Goal: Task Accomplishment & Management: Complete application form

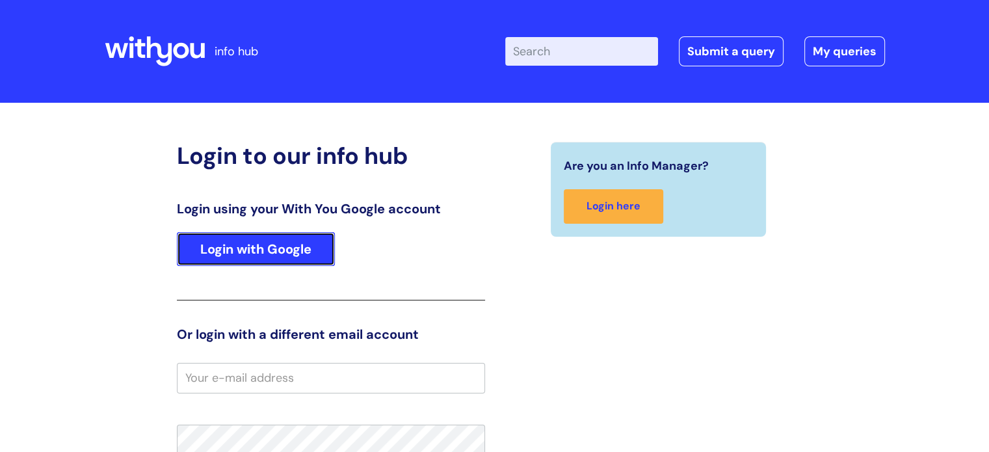
click at [291, 257] on link "Login with Google" at bounding box center [256, 249] width 158 height 34
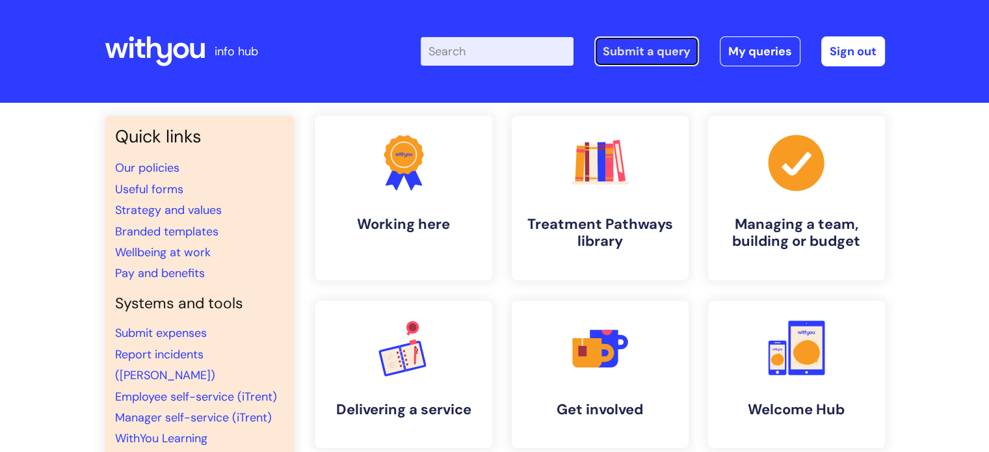
click at [641, 53] on link "Submit a query" at bounding box center [646, 51] width 105 height 30
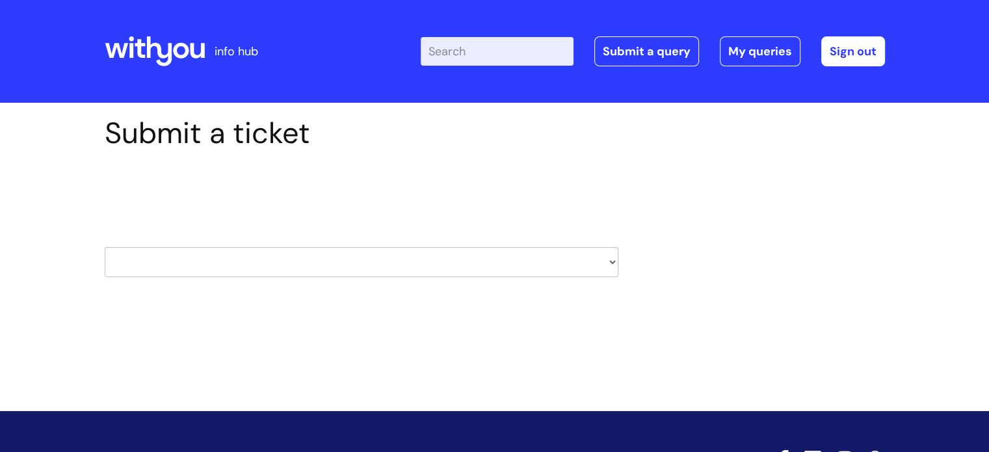
click at [200, 270] on select "HR / People IT and Support Clinical Drug Alerts Finance Accounts Data Support T…" at bounding box center [362, 262] width 514 height 30
select select "it_and_support"
click at [105, 247] on select "HR / People IT and Support Clinical Drug Alerts Finance Accounts Data Support T…" at bounding box center [362, 262] width 514 height 30
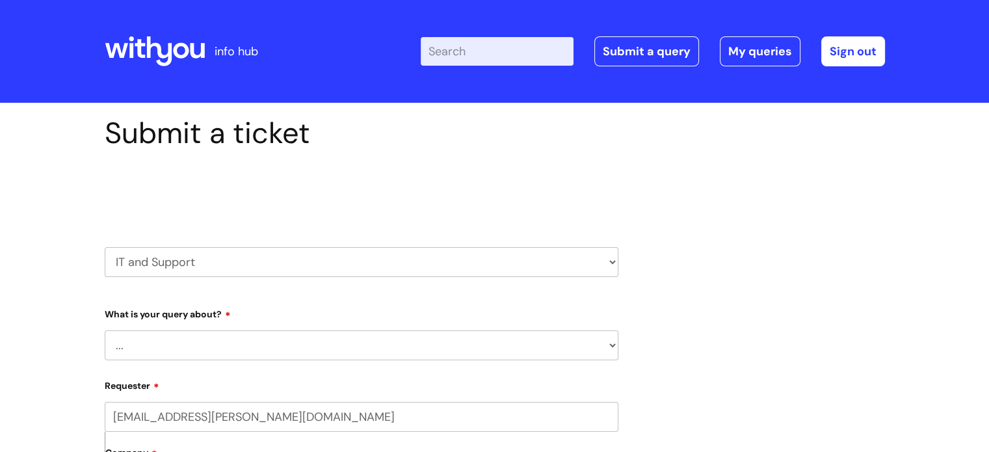
click at [155, 350] on select "... Mobile Phone Reset & MFA Accounts, Starters and Leavers IT Hardware issue I…" at bounding box center [362, 345] width 514 height 30
select select "System/software"
click at [105, 330] on select "... Mobile Phone Reset & MFA Accounts, Starters and Leavers IT Hardware issue I…" at bounding box center [362, 345] width 514 height 30
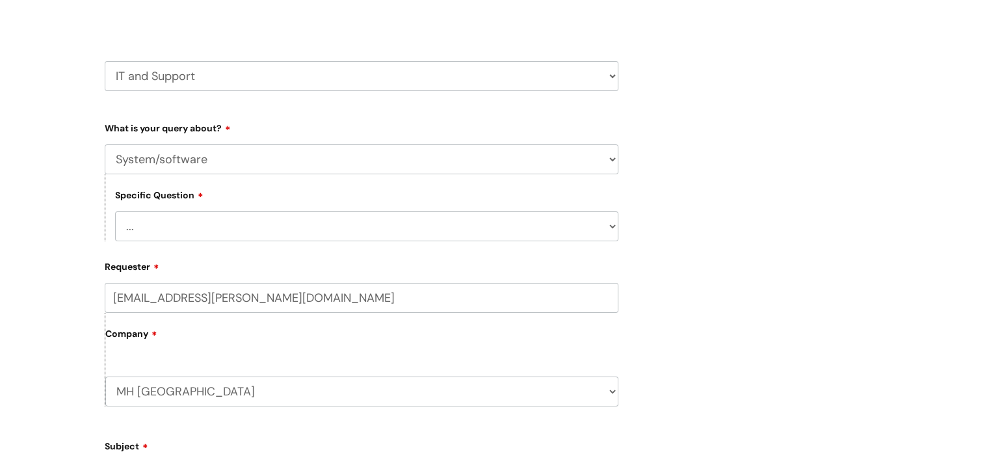
scroll to position [195, 0]
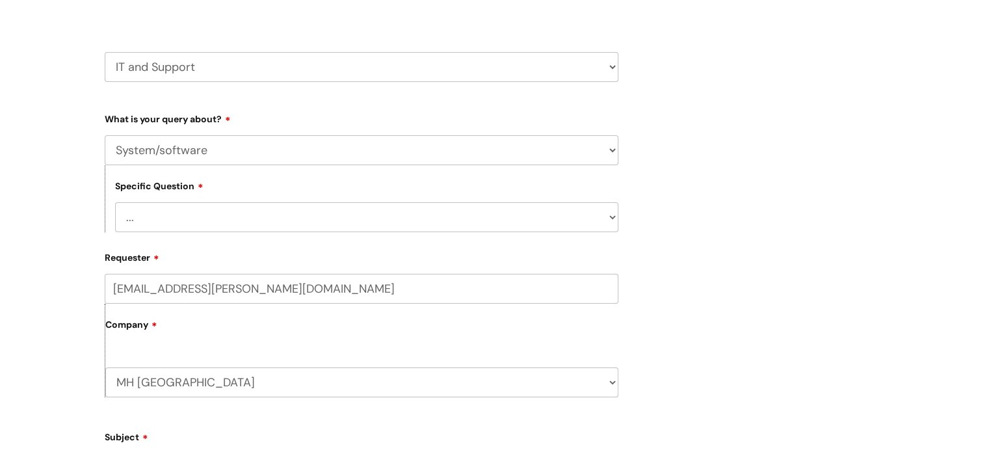
click at [231, 226] on select "... Halo PCMIS Iaptus NHS Email CJSM Email Mitel Another System Google (Workspa…" at bounding box center [366, 217] width 503 height 30
click at [219, 226] on select "... Halo PCMIS Iaptus NHS Email CJSM Email Mitel Another System Google (Workspa…" at bounding box center [366, 217] width 503 height 30
click at [115, 202] on select "... Halo PCMIS Iaptus NHS Email CJSM Email Mitel Another System Google (Workspa…" at bounding box center [366, 217] width 503 height 30
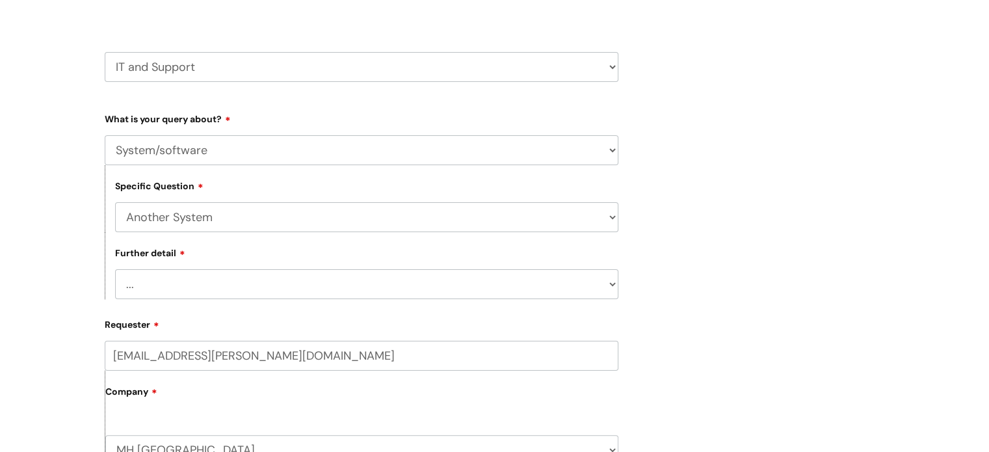
click at [175, 221] on select "... Halo PCMIS Iaptus NHS Email CJSM Email Mitel Another System Google (Workspa…" at bounding box center [366, 217] width 503 height 30
select select "Mitel"
click at [115, 202] on select "... Halo PCMIS Iaptus NHS Email CJSM Email Mitel Another System Google (Workspa…" at bounding box center [366, 217] width 503 height 30
click at [170, 288] on select "... I’ve got an issue or I think I’ve found a fault." at bounding box center [366, 284] width 503 height 30
select select "I’ve got an issue or I think I’ve found a fault."
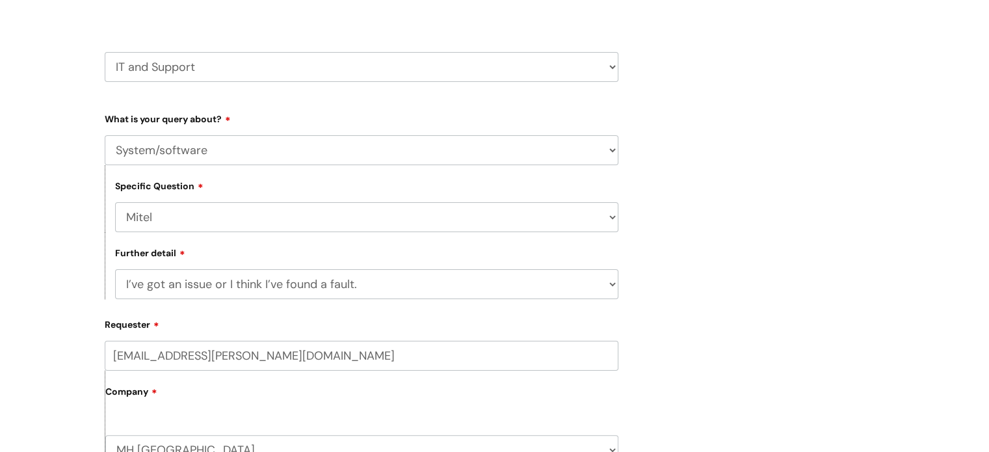
click at [115, 270] on select "... I’ve got an issue or I think I’ve found a fault." at bounding box center [366, 284] width 503 height 30
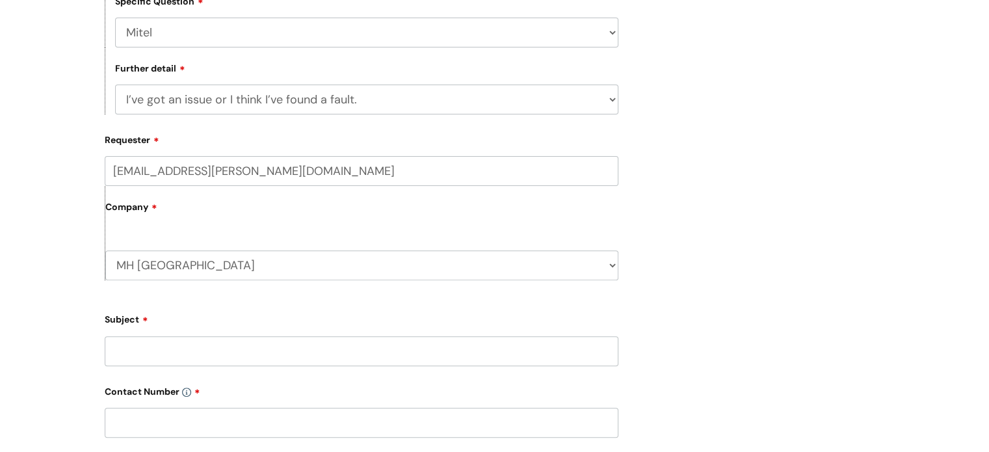
scroll to position [455, 0]
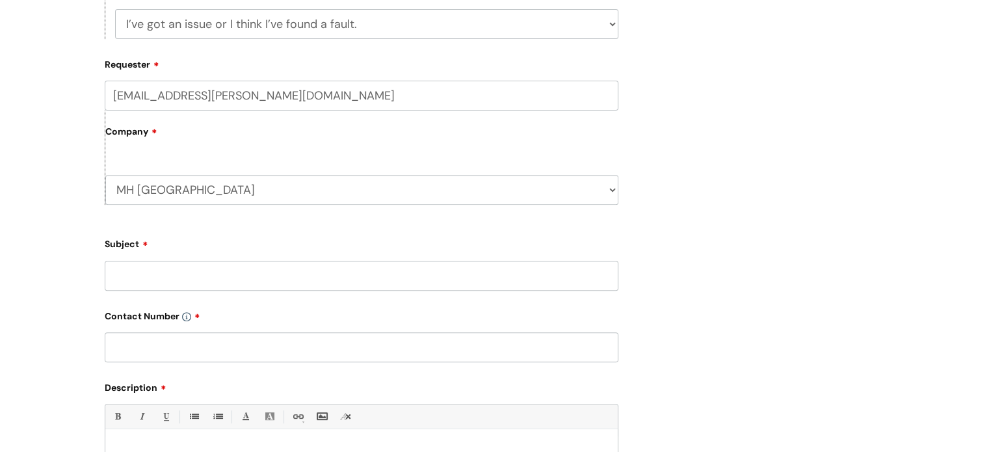
click at [120, 280] on input "Subject" at bounding box center [362, 276] width 514 height 30
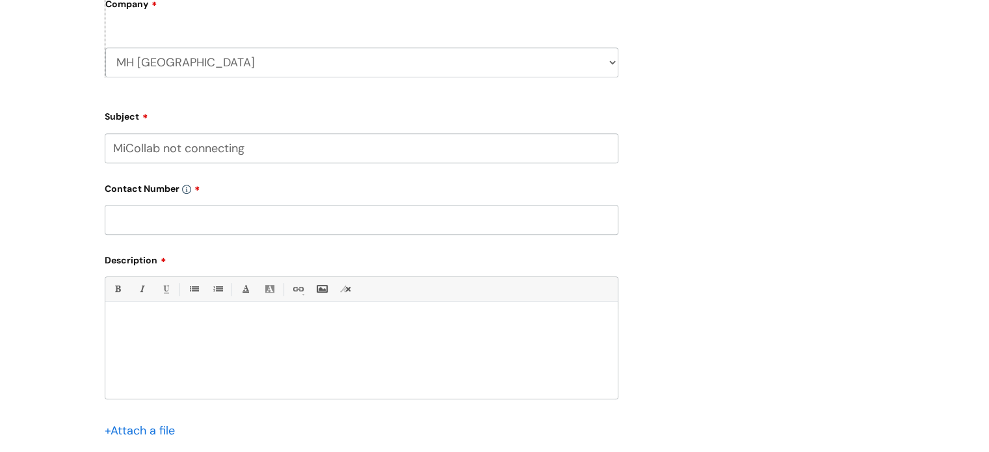
scroll to position [650, 0]
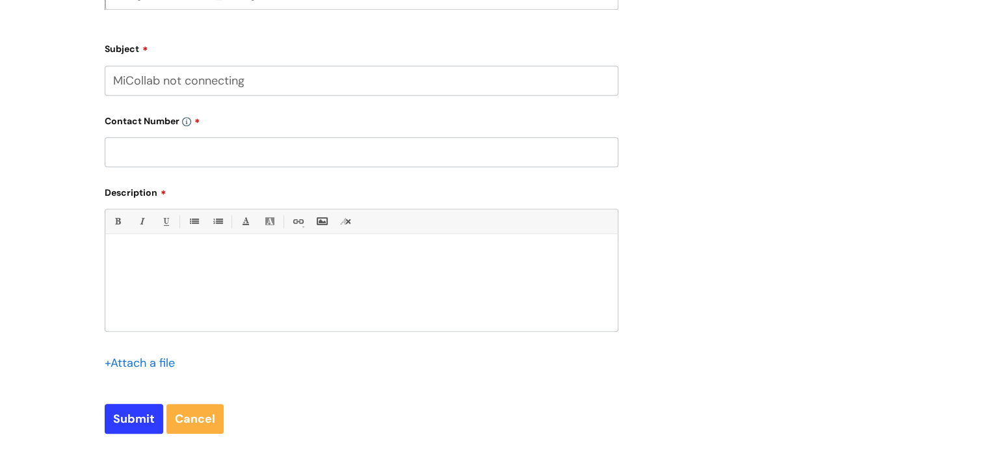
type input "MiCollab not connecting"
click at [136, 150] on input "text" at bounding box center [362, 152] width 514 height 30
type input "07970 946817"
click at [164, 291] on div at bounding box center [361, 286] width 512 height 90
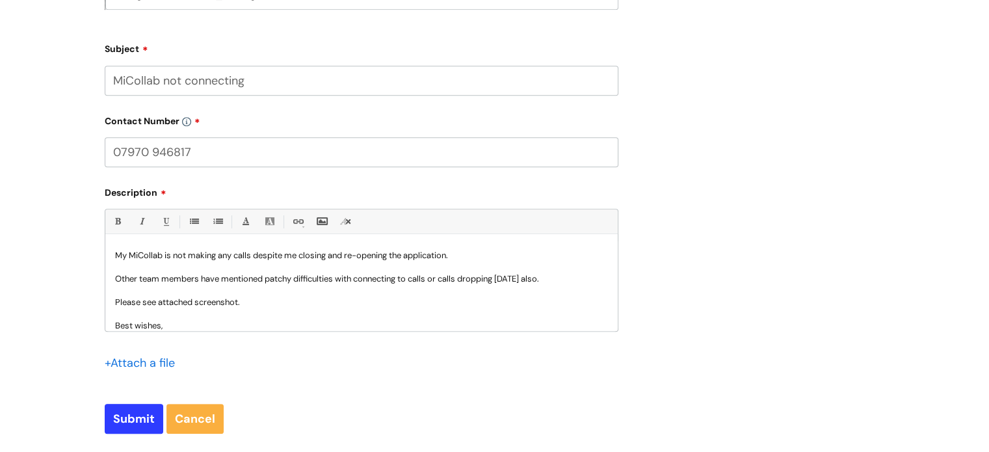
scroll to position [36, 0]
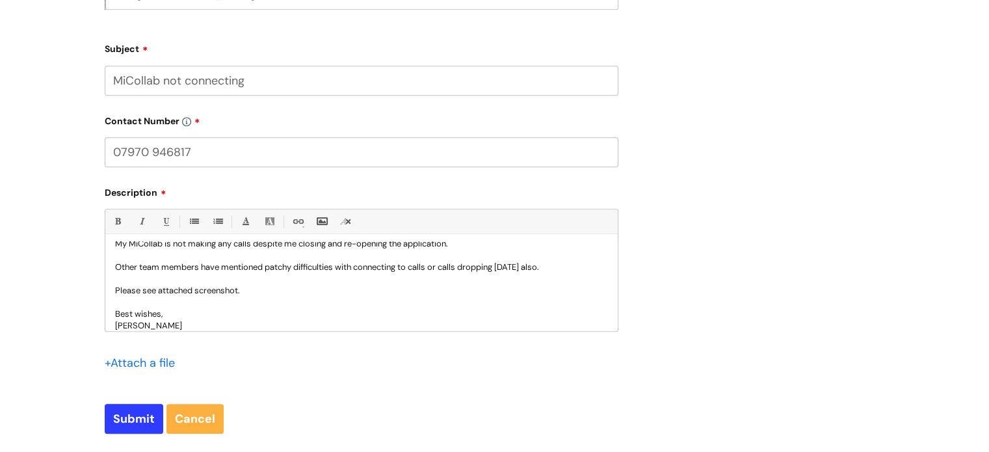
click at [140, 360] on input "file" at bounding box center [137, 362] width 65 height 16
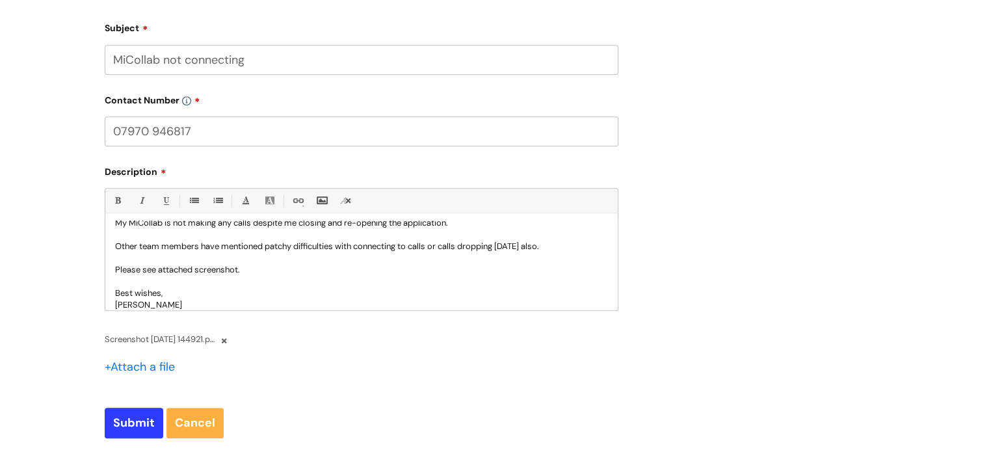
scroll to position [845, 0]
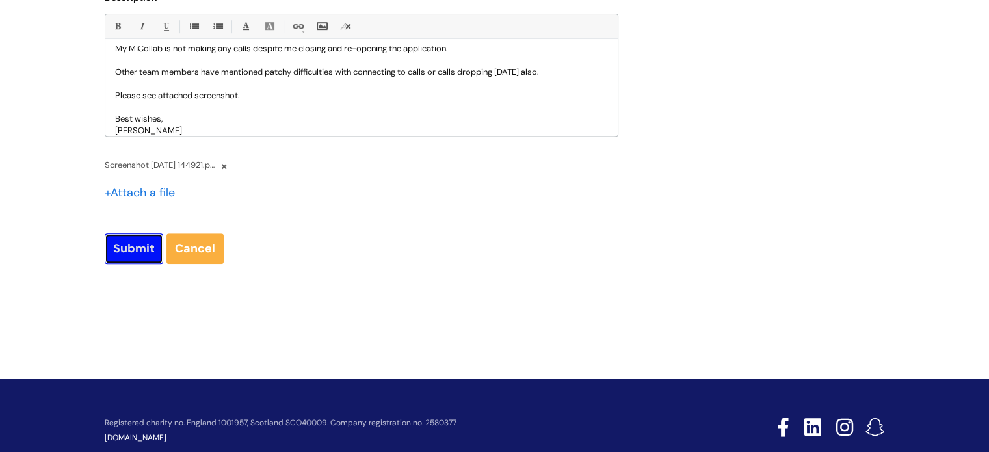
click at [127, 254] on input "Submit" at bounding box center [134, 248] width 59 height 30
type input "Please Wait..."
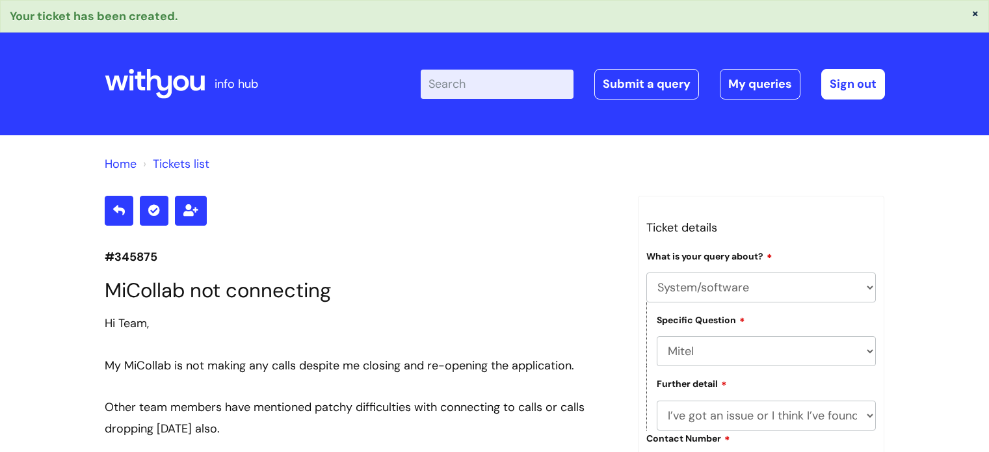
select select "System/software"
select select "Mitel"
select select "I’ve got an issue or I think I’ve found a fault."
click at [126, 74] on icon at bounding box center [155, 83] width 100 height 31
